Goal: Find specific page/section: Find specific page/section

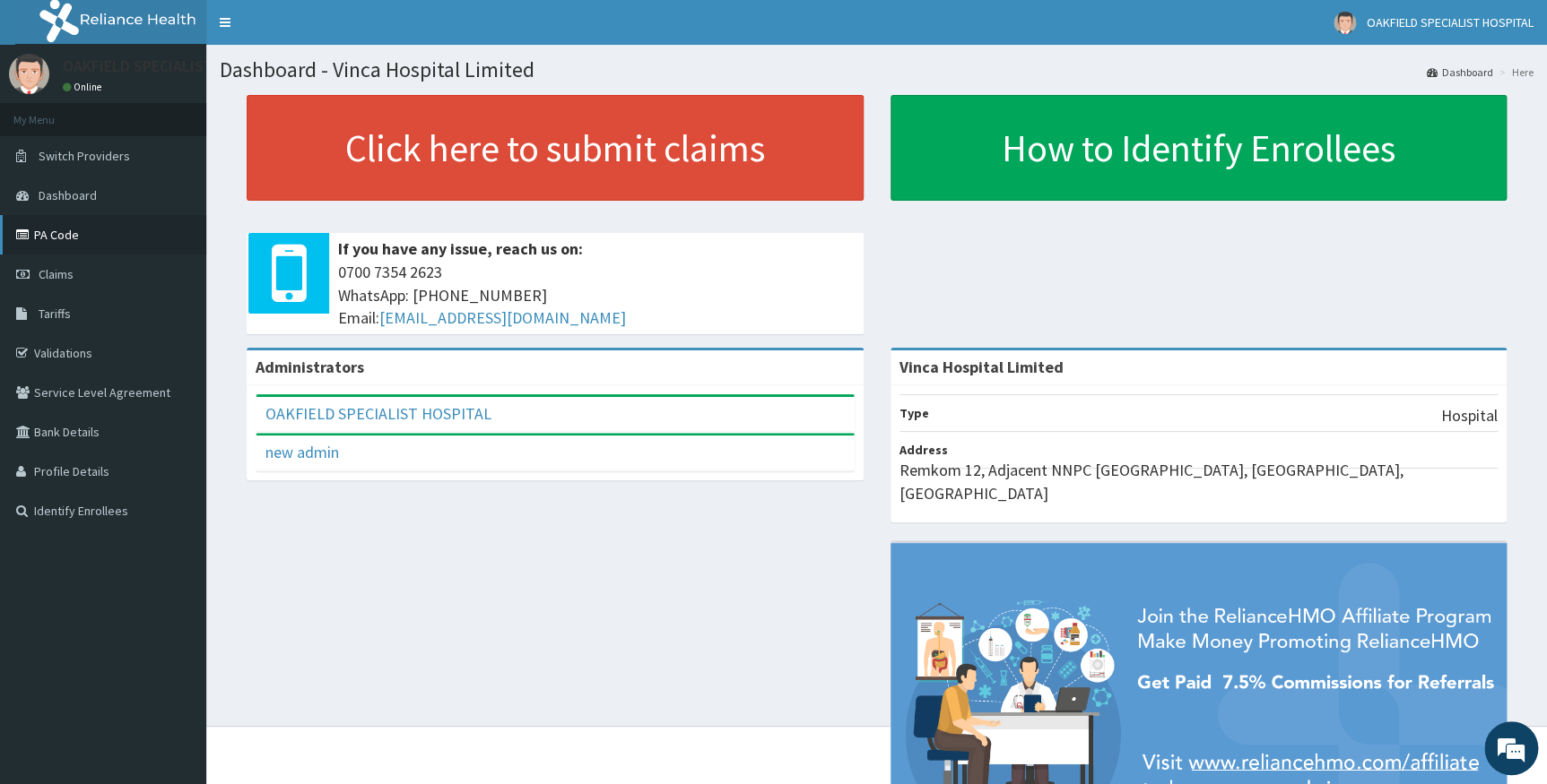
click at [71, 235] on link "PA Code" at bounding box center [103, 235] width 206 height 39
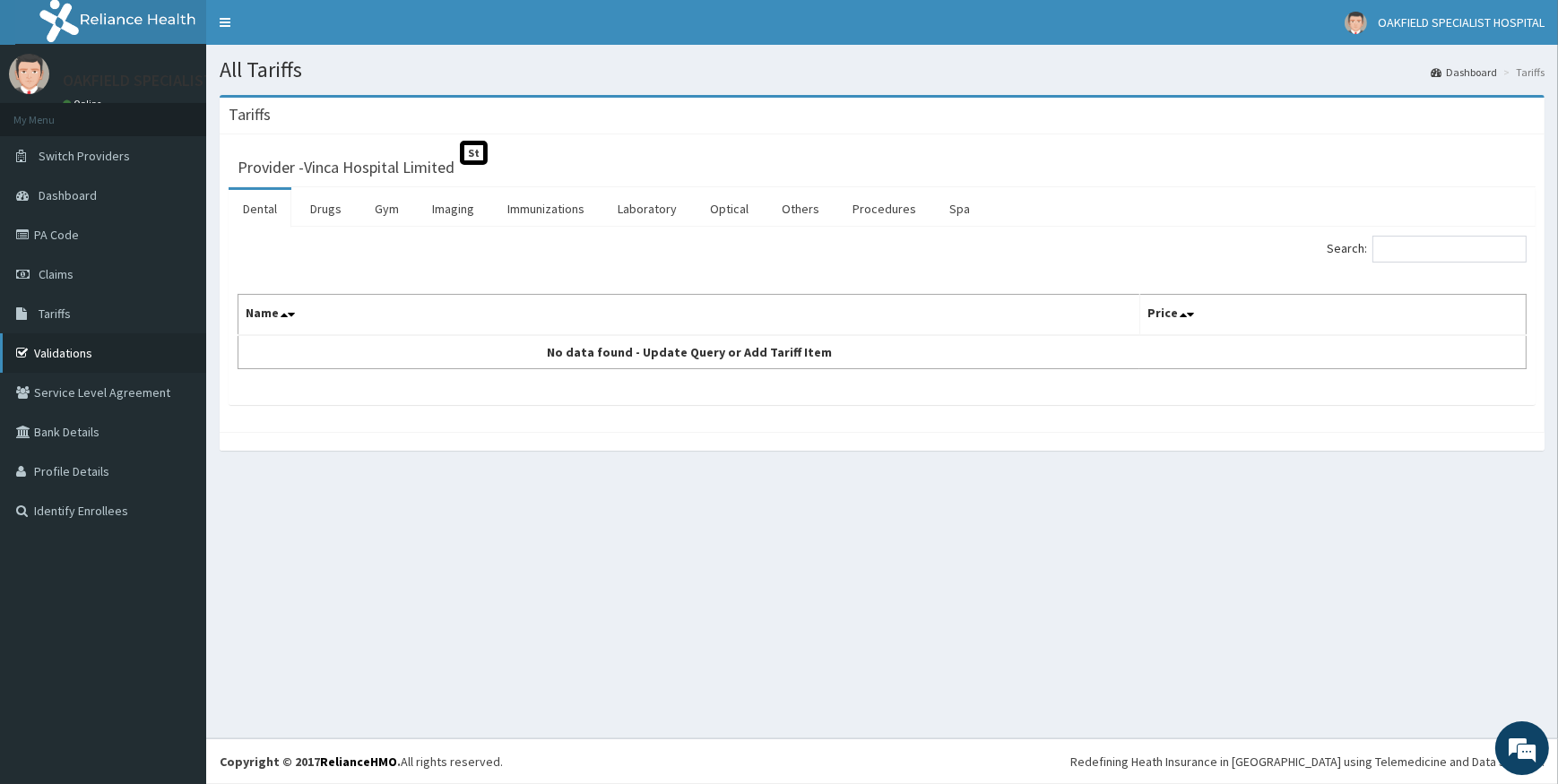
click at [73, 353] on link "Validations" at bounding box center [102, 353] width 206 height 39
